Goal: Information Seeking & Learning: Learn about a topic

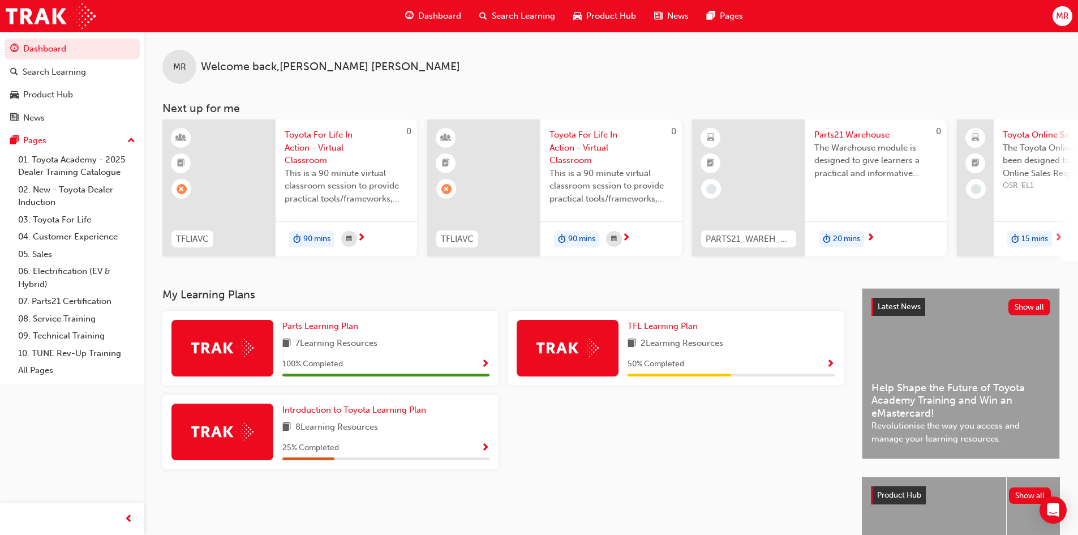
click at [531, 18] on span "Search Learning" at bounding box center [523, 16] width 63 height 13
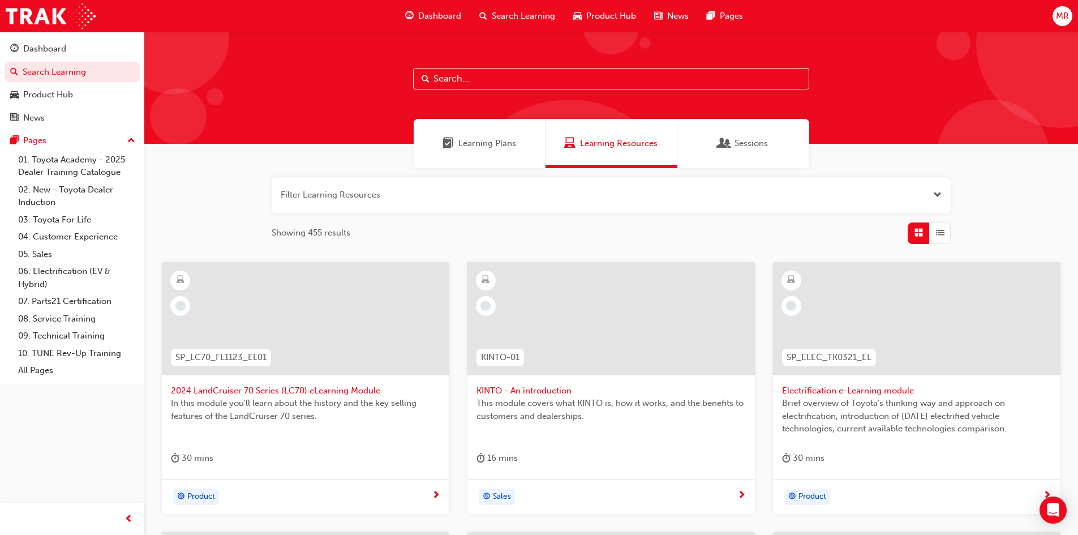
click at [498, 76] on input "text" at bounding box center [611, 79] width 396 height 22
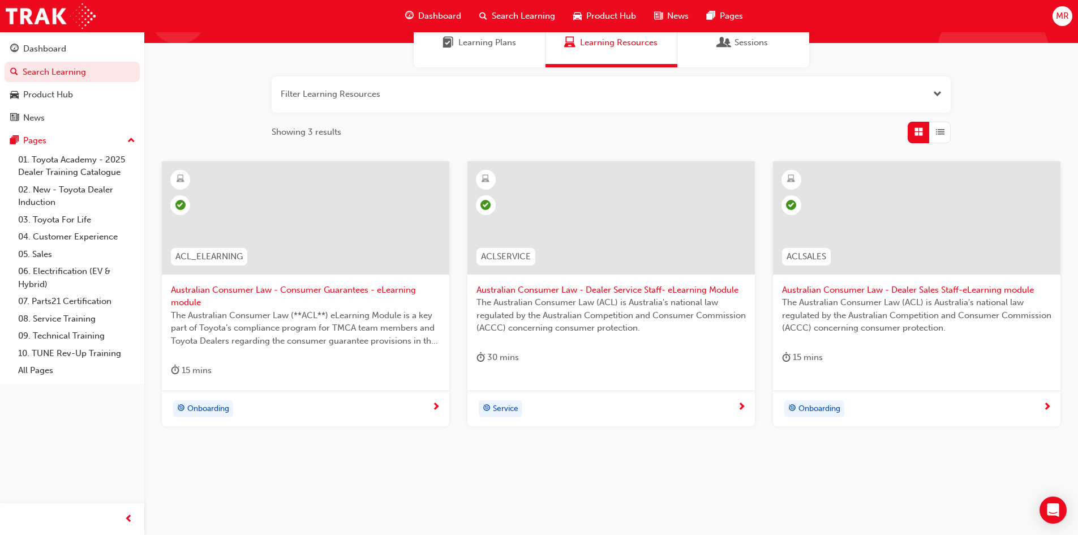
scroll to position [102, 0]
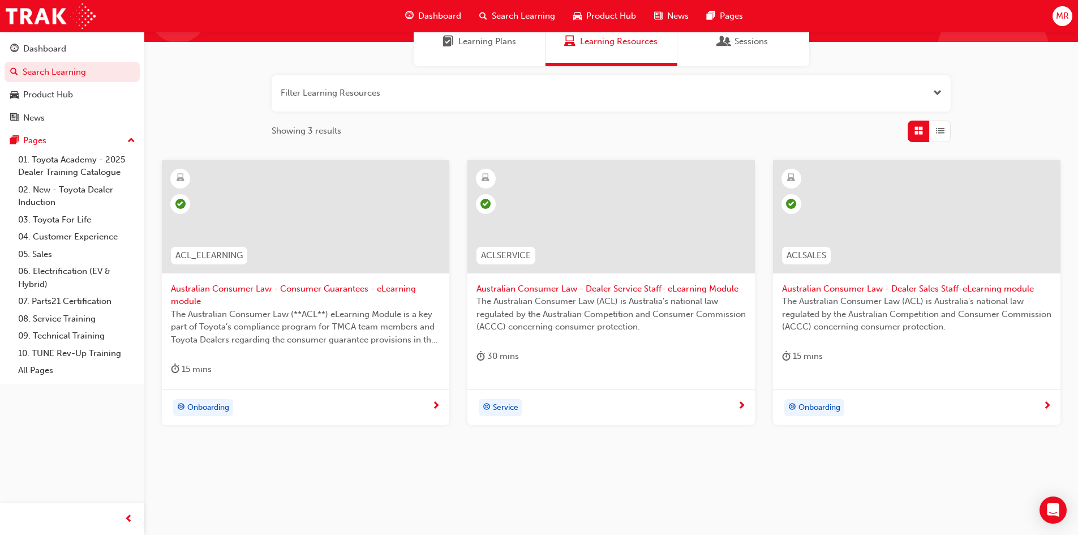
type input "australian consumer law"
click at [340, 292] on span "Australian Consumer Law - Consumer Guarantees - eLearning module" at bounding box center [305, 294] width 269 height 25
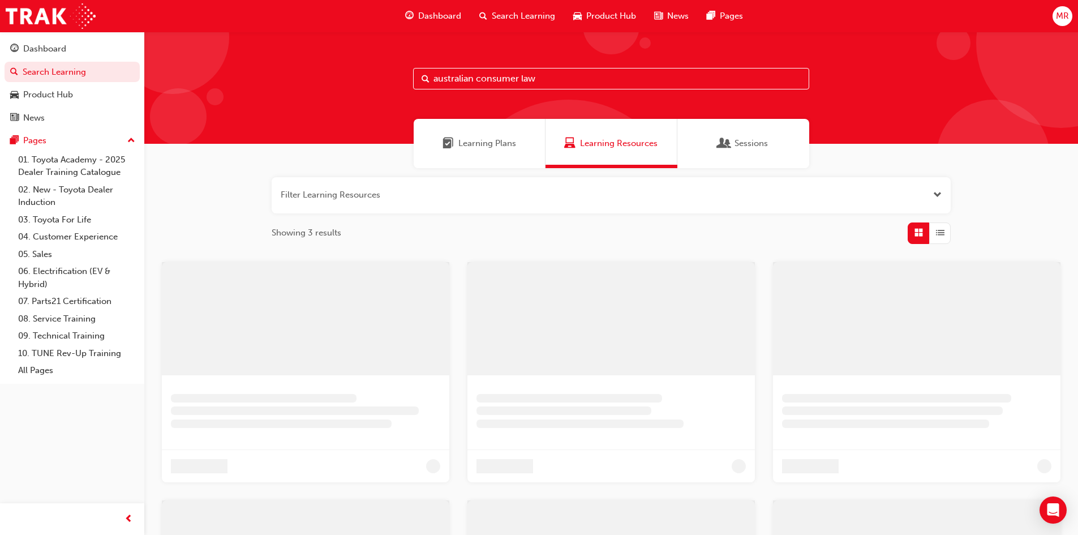
scroll to position [102, 0]
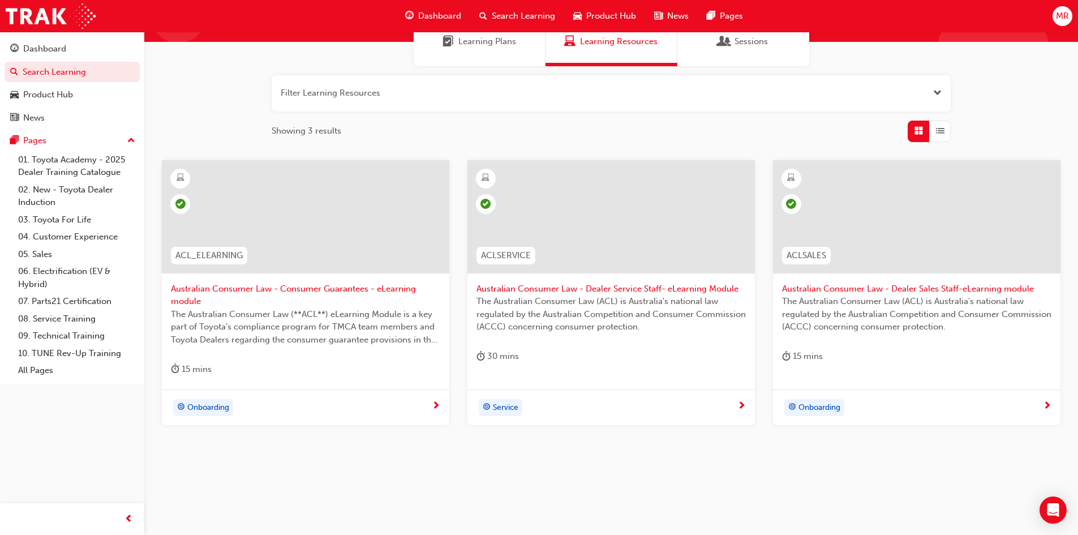
click at [591, 272] on div at bounding box center [611, 216] width 288 height 113
